Goal: Use online tool/utility: Utilize a website feature to perform a specific function

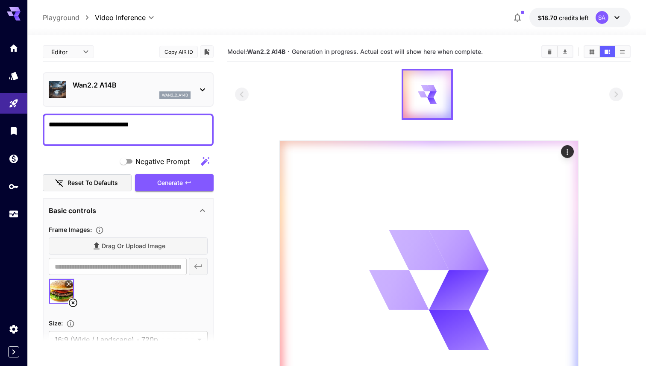
click at [112, 89] on p "Wan2.2 A14B" at bounding box center [132, 85] width 118 height 10
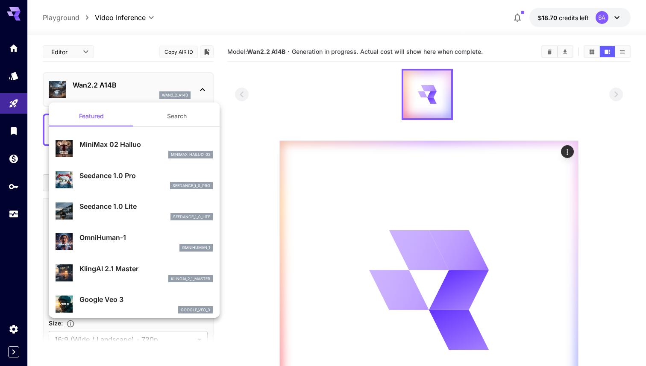
click at [273, 91] on div at bounding box center [323, 183] width 646 height 366
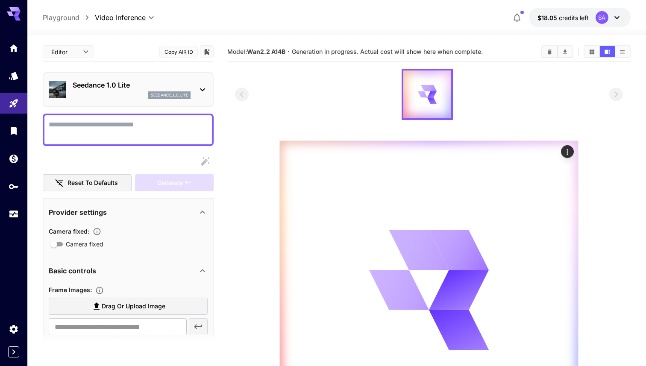
click at [119, 15] on body "**********" at bounding box center [323, 233] width 646 height 466
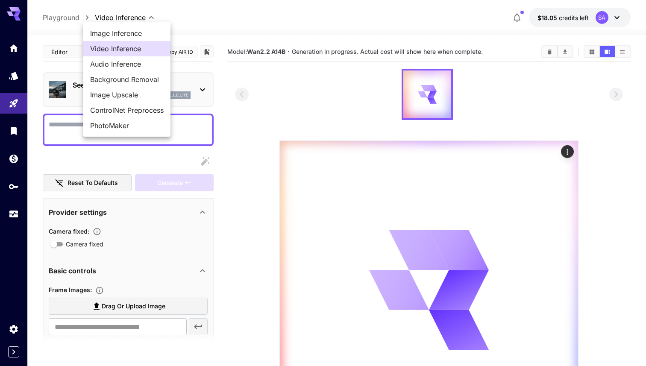
click at [115, 38] on li "Image Inference" at bounding box center [126, 33] width 87 height 15
type input "**********"
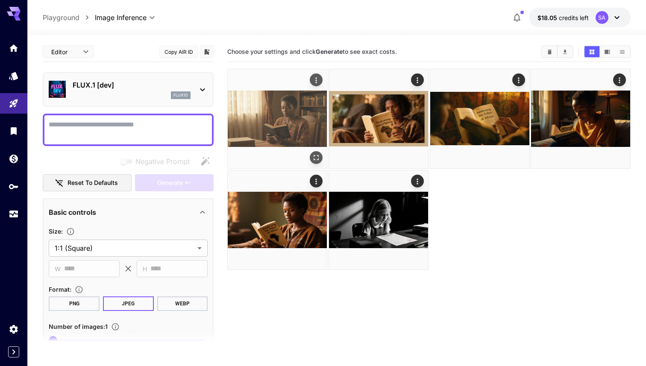
click at [303, 107] on img at bounding box center [277, 118] width 99 height 99
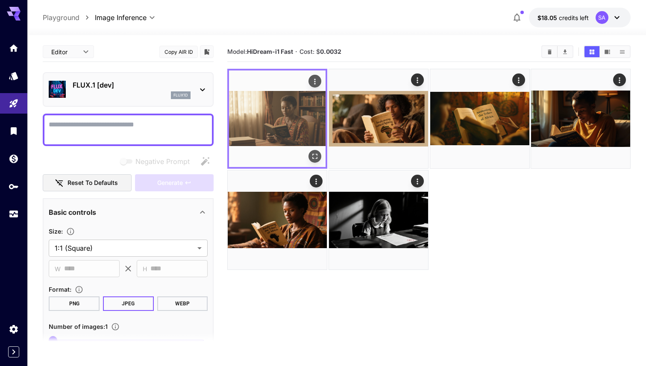
click at [313, 153] on icon "Open in fullscreen" at bounding box center [315, 156] width 9 height 9
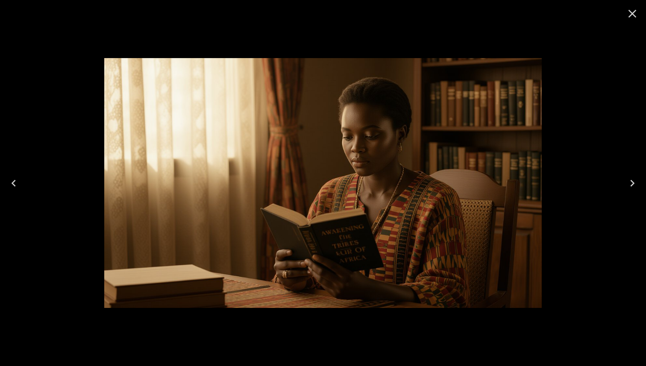
click at [452, 182] on img at bounding box center [323, 183] width 438 height 250
click at [611, 128] on div at bounding box center [323, 183] width 646 height 366
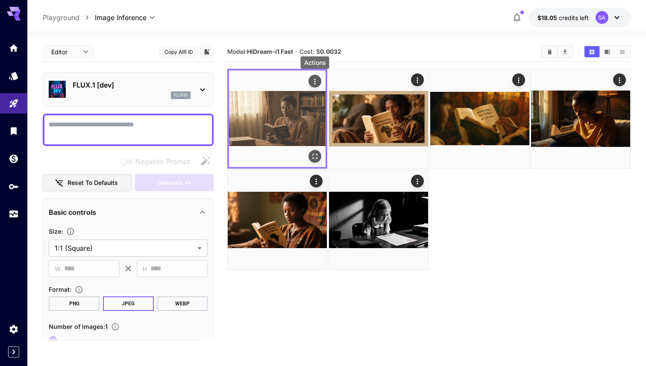
click at [316, 82] on icon "Actions" at bounding box center [315, 81] width 9 height 9
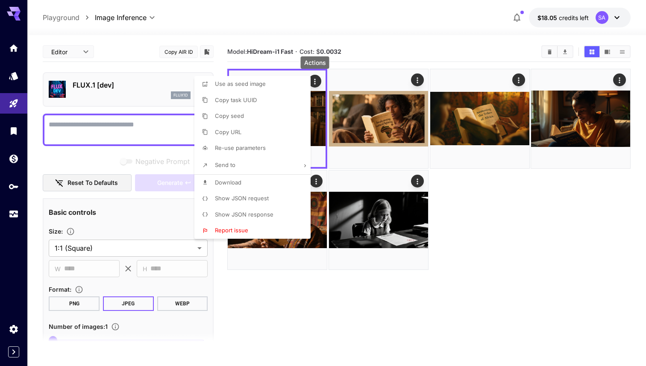
click at [260, 198] on span "Show JSON request" at bounding box center [242, 198] width 54 height 7
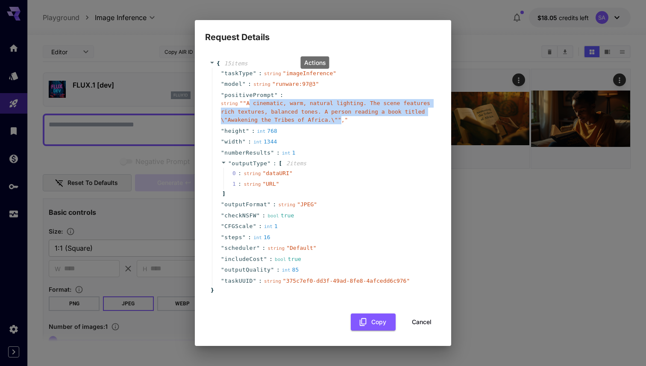
drag, startPoint x: 250, startPoint y: 102, endPoint x: 363, endPoint y: 118, distance: 114.0
click at [363, 118] on span "" "A cinematic, warm, natural lighting. The scene features rich textures, balan…" at bounding box center [326, 111] width 210 height 23
copy span "A cinematic, warm, natural lighting. The scene features rich textures, balanced…"
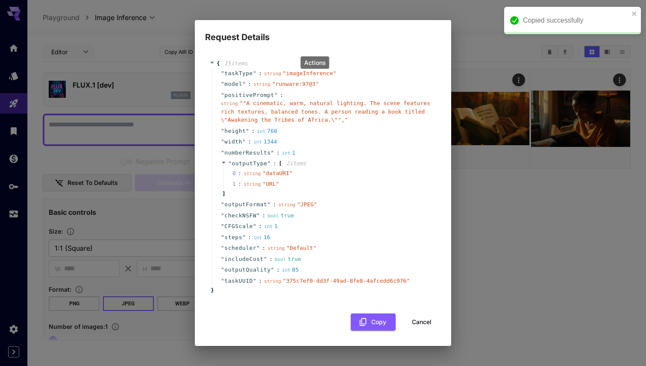
click at [546, 177] on div "Request Details { 15 item s " taskType " : string " imageInference " " model " …" at bounding box center [323, 183] width 646 height 366
click at [514, 37] on div "Request Details { 15 item s " taskType " : string " imageInference " " model " …" at bounding box center [323, 183] width 646 height 366
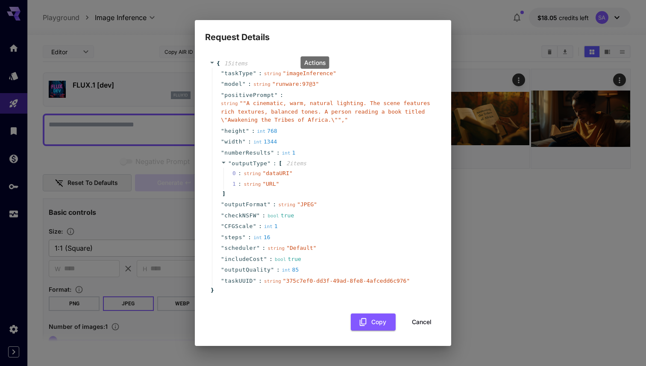
click at [517, 71] on div "Request Details { 15 item s " taskType " : string " imageInference " " model " …" at bounding box center [323, 183] width 646 height 366
click at [509, 42] on div "Request Details { 15 item s " taskType " : string " imageInference " " model " …" at bounding box center [323, 183] width 646 height 366
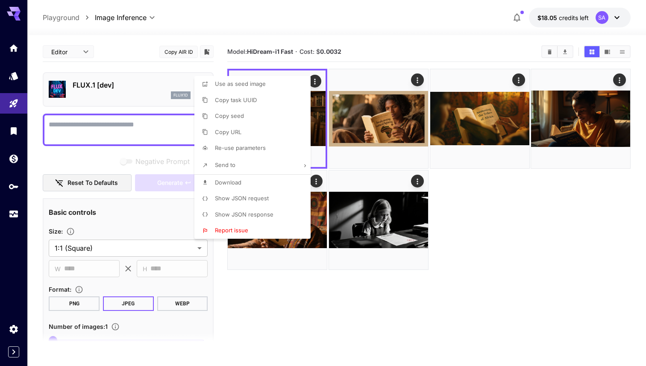
click at [416, 321] on div at bounding box center [323, 183] width 646 height 366
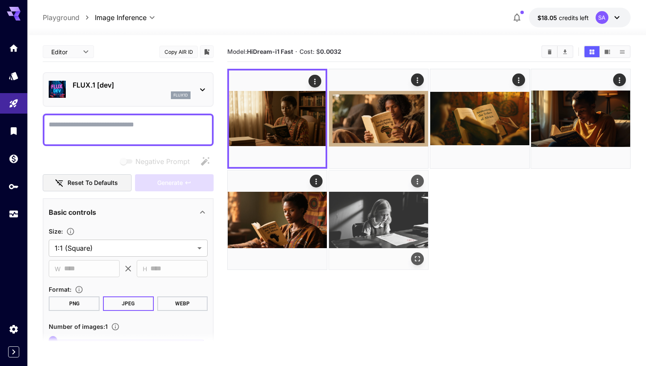
click at [417, 267] on img at bounding box center [378, 220] width 99 height 99
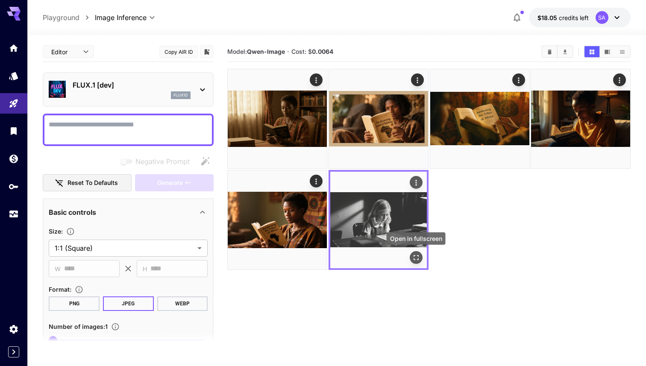
click at [418, 253] on icon "Open in fullscreen" at bounding box center [416, 257] width 9 height 9
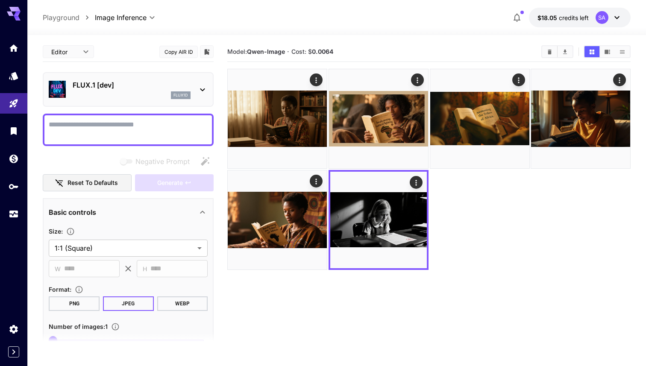
click at [483, 214] on div at bounding box center [429, 169] width 404 height 201
click at [410, 44] on div "Model: [PERSON_NAME]-Image · Cost: $ 0.0064" at bounding box center [429, 52] width 404 height 20
